Goal: Task Accomplishment & Management: Use online tool/utility

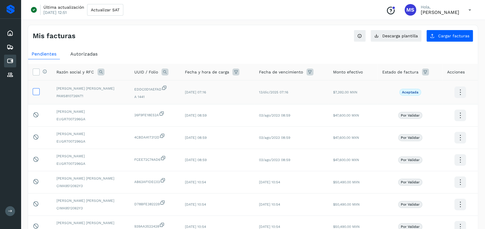
click at [36, 93] on icon at bounding box center [36, 91] width 6 height 6
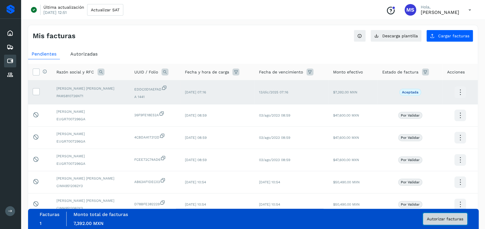
click at [441, 217] on span "Autorizar facturas" at bounding box center [445, 219] width 36 height 4
click at [447, 220] on span "Autorizar facturas" at bounding box center [445, 219] width 36 height 4
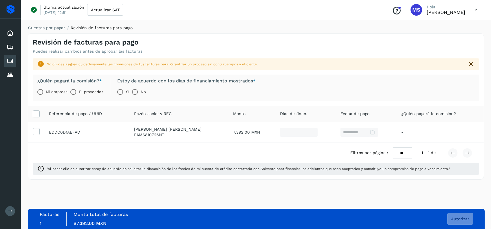
click at [92, 90] on label "El proveedor" at bounding box center [91, 92] width 24 height 12
click at [465, 222] on button "Autorizar" at bounding box center [460, 219] width 26 height 12
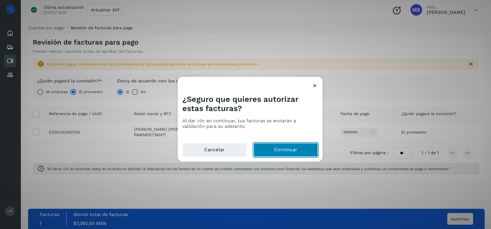
click at [303, 150] on button "Continuar" at bounding box center [286, 150] width 64 height 14
